Goal: Find specific page/section: Find specific page/section

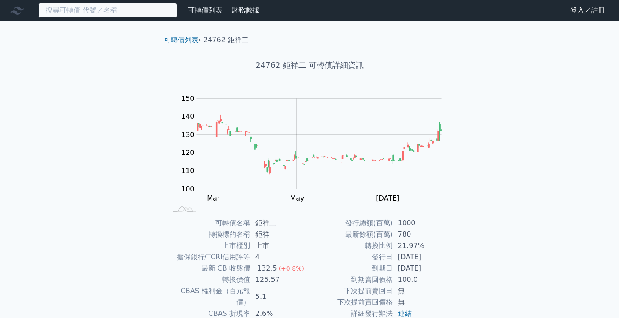
click at [115, 14] on input at bounding box center [107, 10] width 139 height 15
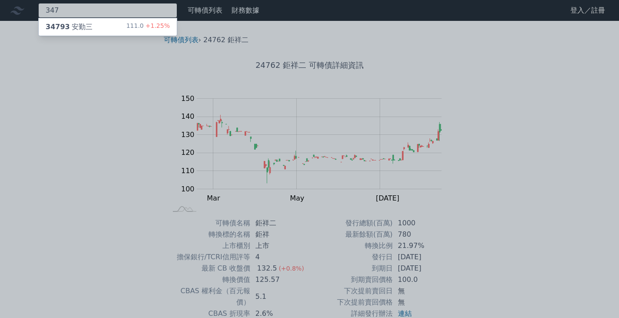
type input "347"
click at [109, 27] on div "34793 安勤三 111.0 +1.25%" at bounding box center [108, 26] width 138 height 17
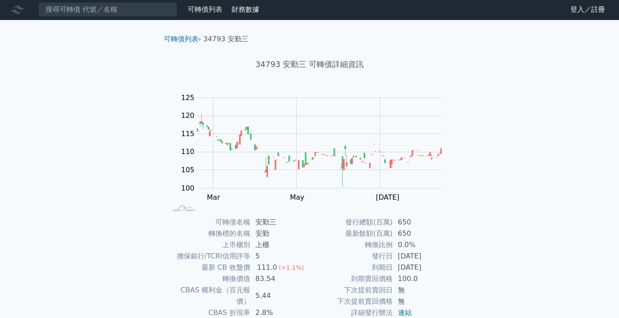
scroll to position [0, 0]
click at [68, 14] on input at bounding box center [107, 10] width 139 height 15
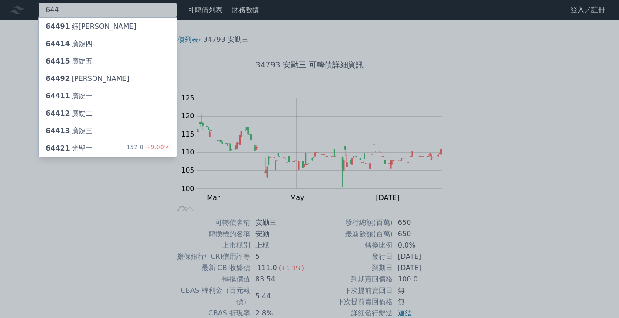
type input "644"
click at [72, 152] on div "64421 光聖一" at bounding box center [69, 148] width 47 height 10
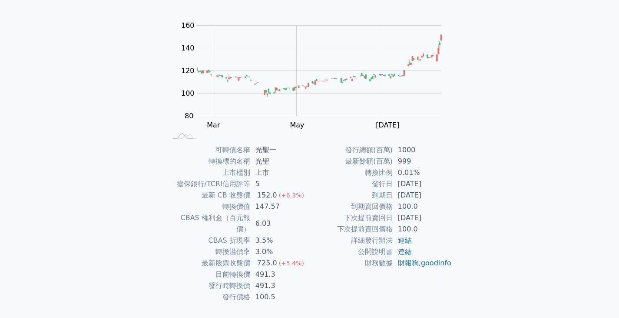
scroll to position [85, 0]
